Goal: Task Accomplishment & Management: Manage account settings

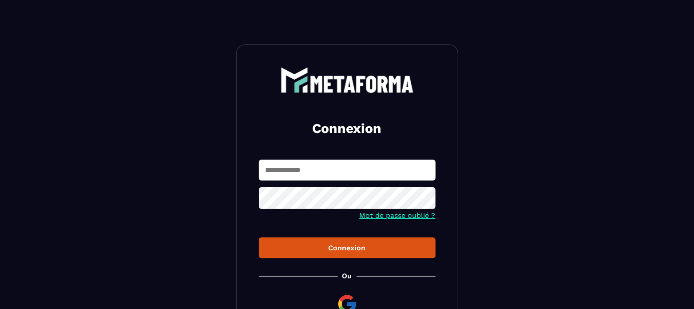
type input "**********"
click at [369, 251] on div "Connexion" at bounding box center [347, 247] width 163 height 8
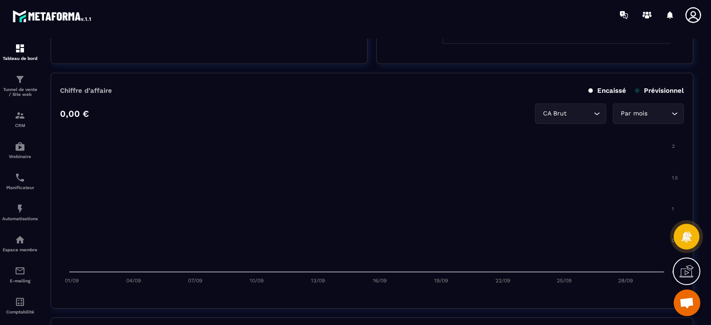
scroll to position [388, 0]
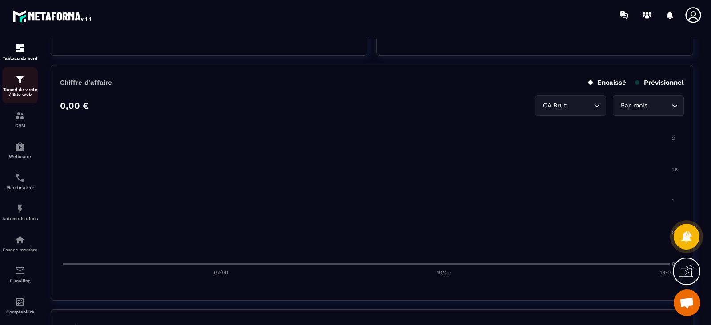
click at [15, 85] on img at bounding box center [20, 79] width 11 height 11
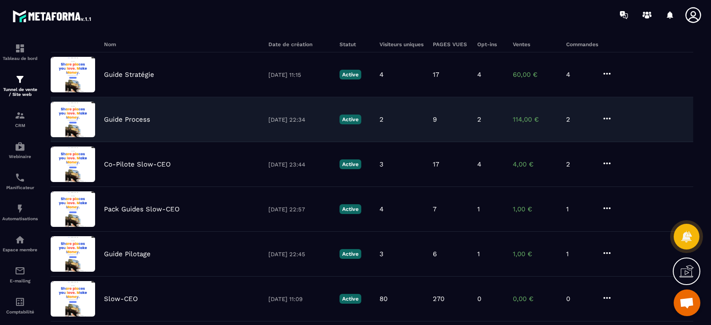
scroll to position [120, 0]
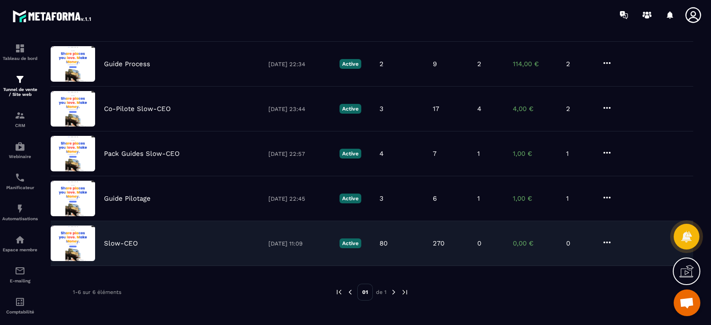
click at [120, 247] on div "Slow-CEO [DATE] 11:09 Active 80 270 0 0,00 € 0" at bounding box center [372, 243] width 642 height 45
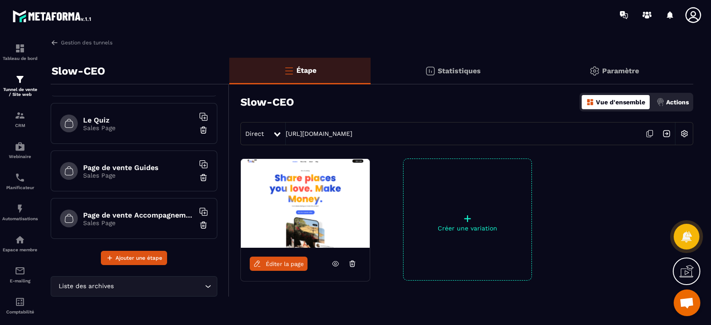
scroll to position [92, 0]
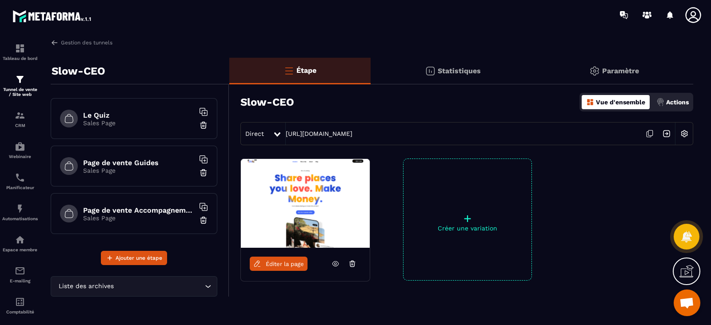
click at [101, 125] on p "Sales Page" at bounding box center [138, 123] width 111 height 7
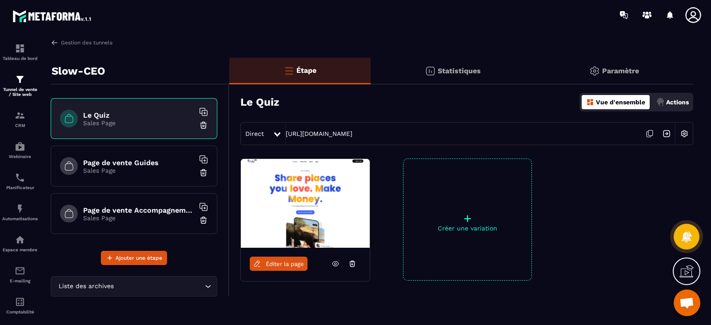
click at [267, 135] on div "Direct" at bounding box center [257, 134] width 32 height 16
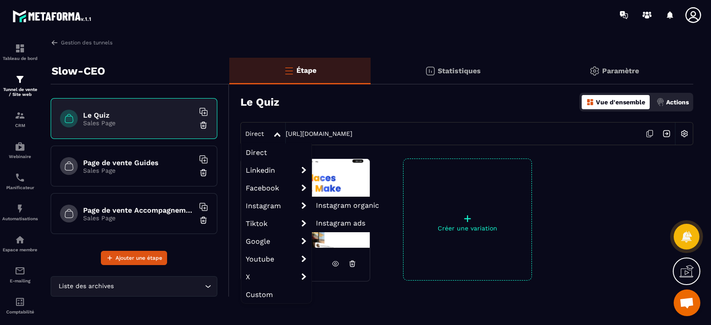
click at [355, 204] on span "Instagram organic" at bounding box center [347, 205] width 63 height 8
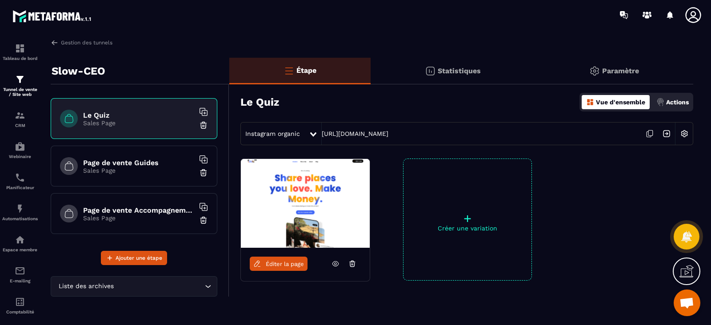
click at [506, 132] on div "Instagram organic [URL][DOMAIN_NAME]" at bounding box center [466, 133] width 453 height 23
click at [647, 134] on icon at bounding box center [649, 133] width 17 height 17
click at [649, 134] on icon at bounding box center [649, 133] width 17 height 17
